Goal: Task Accomplishment & Management: Manage account settings

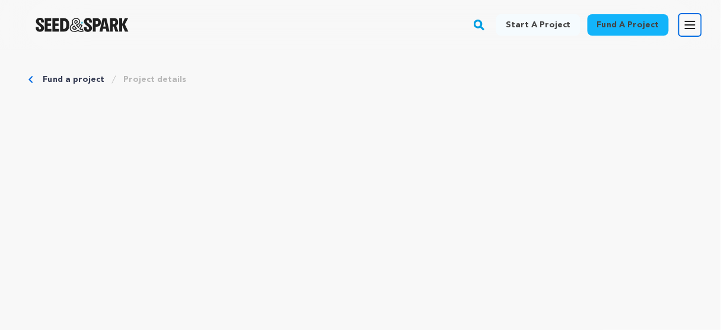
click at [688, 24] on icon "button" at bounding box center [690, 25] width 14 height 14
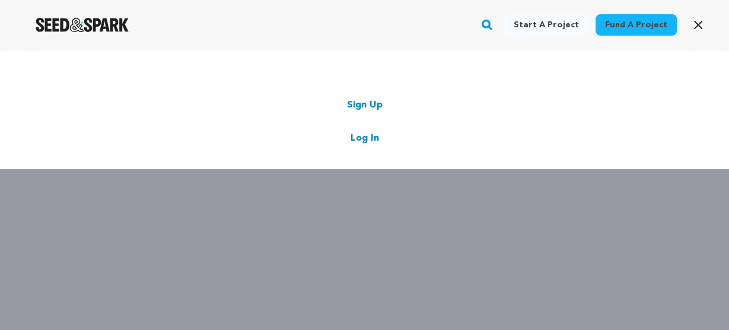
click at [360, 138] on link "Log In" at bounding box center [364, 138] width 28 height 14
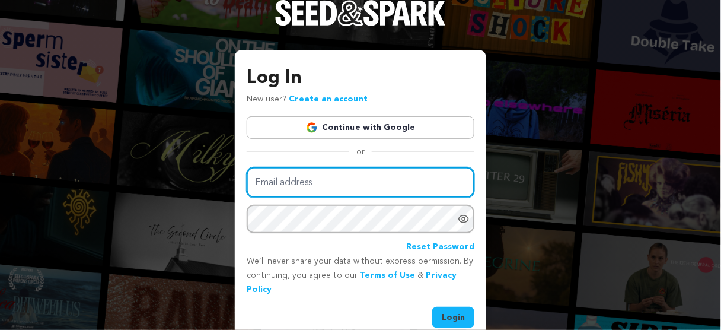
type input "lizajanemovie@gmail.com"
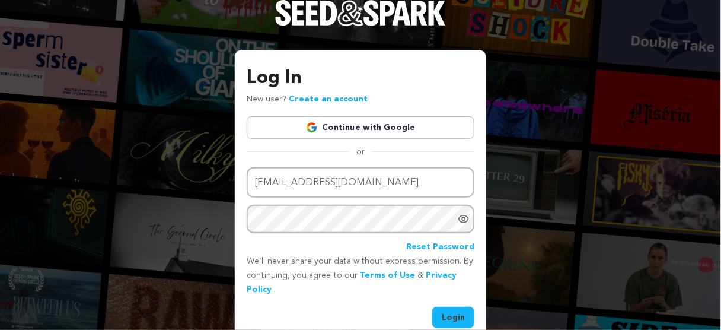
click at [458, 315] on button "Login" at bounding box center [453, 316] width 42 height 21
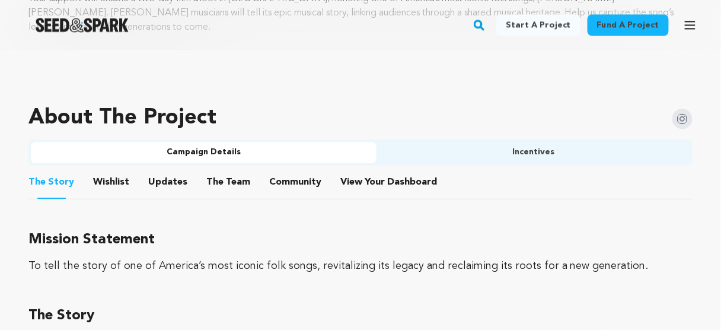
scroll to position [711, 0]
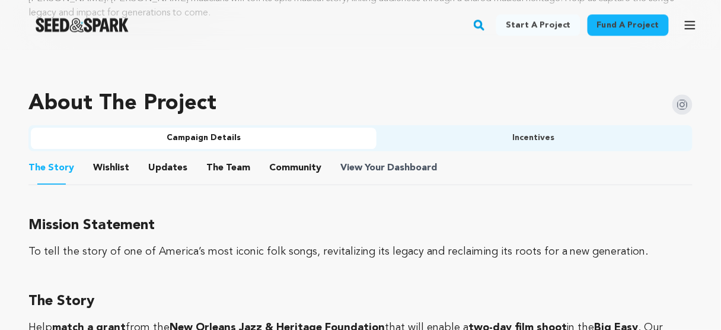
click at [372, 161] on span "View Your Dashboard" at bounding box center [389, 168] width 99 height 14
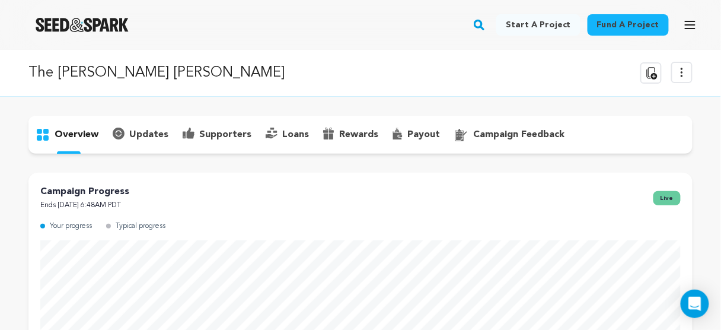
click at [208, 135] on p "supporters" at bounding box center [225, 134] width 52 height 14
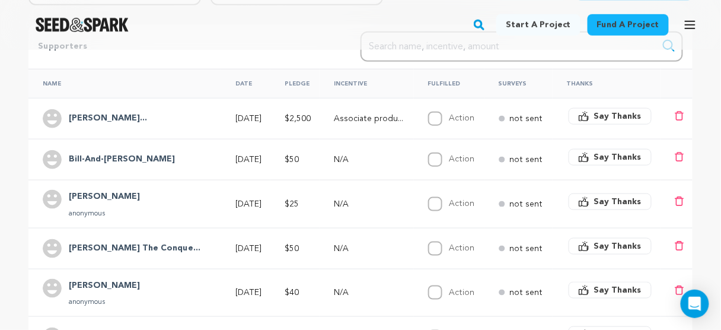
scroll to position [190, 0]
